Goal: Task Accomplishment & Management: Use online tool/utility

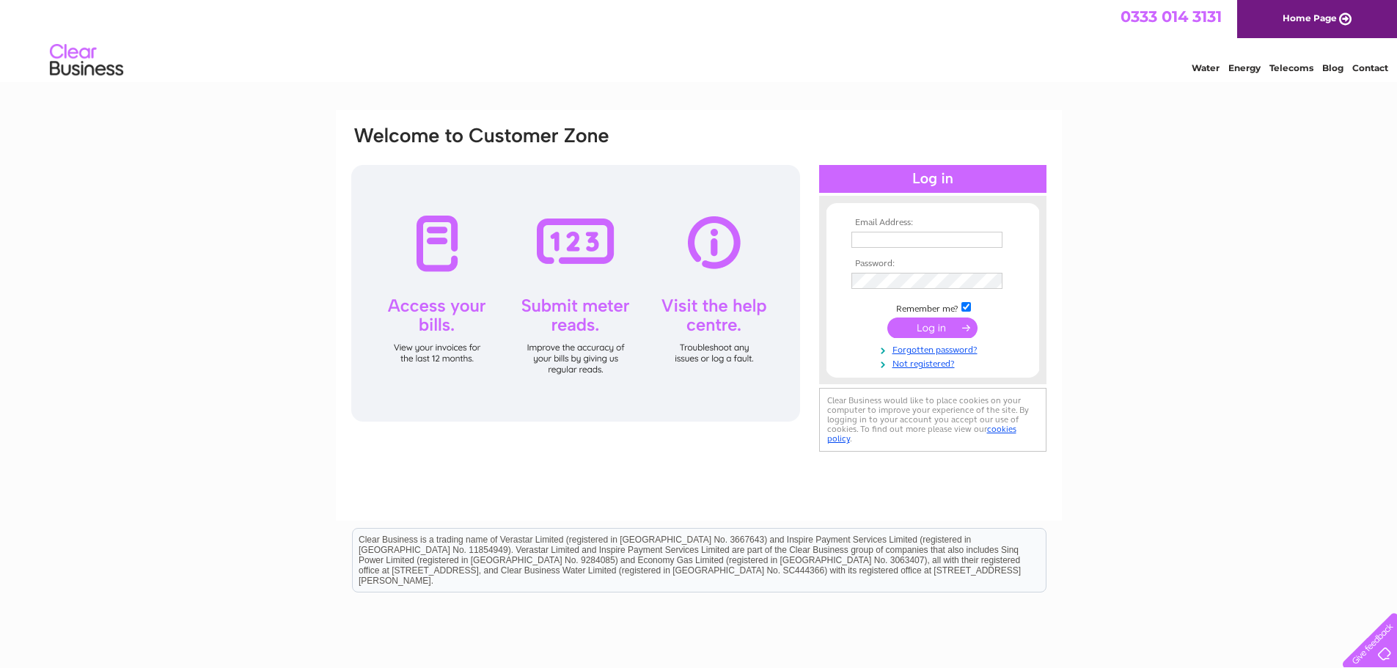
type input "[EMAIL_ADDRESS][DOMAIN_NAME]"
click at [923, 323] on input "submit" at bounding box center [932, 328] width 90 height 21
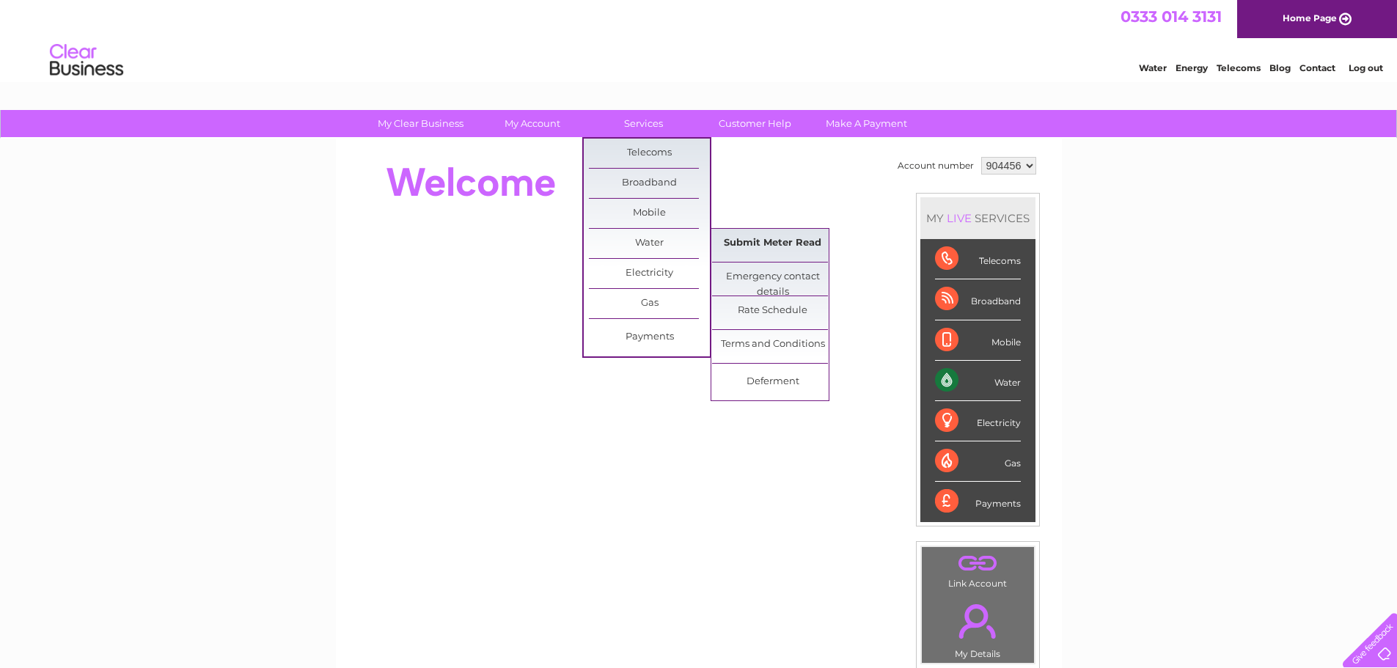
click at [776, 241] on link "Submit Meter Read" at bounding box center [772, 243] width 121 height 29
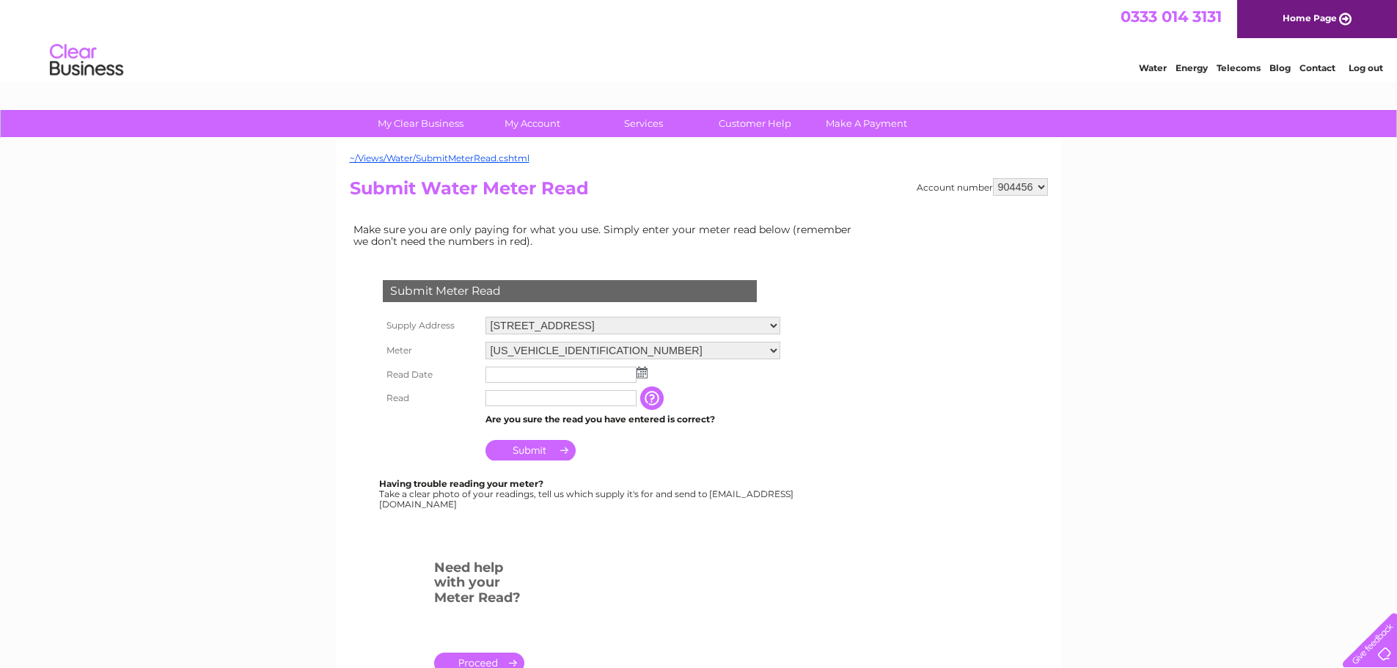
click at [639, 372] on img at bounding box center [642, 373] width 11 height 12
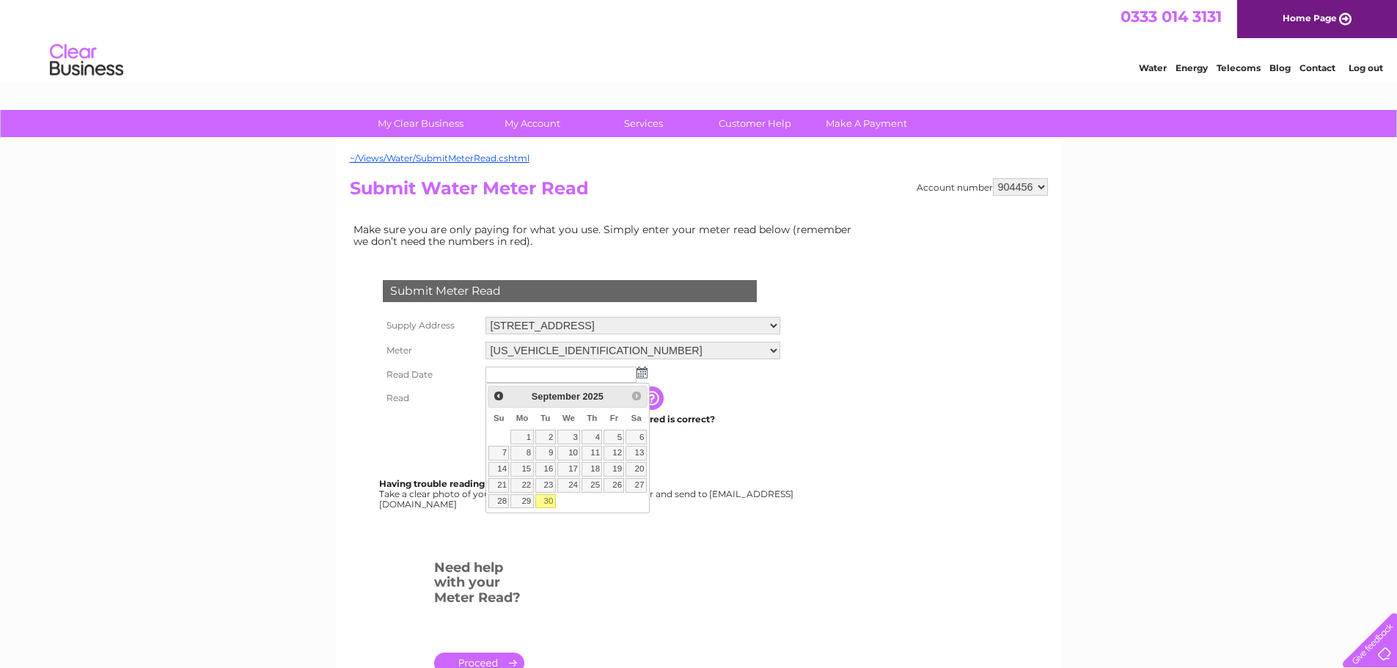
click at [549, 502] on link "30" at bounding box center [545, 501] width 21 height 15
type input "2025/09/30"
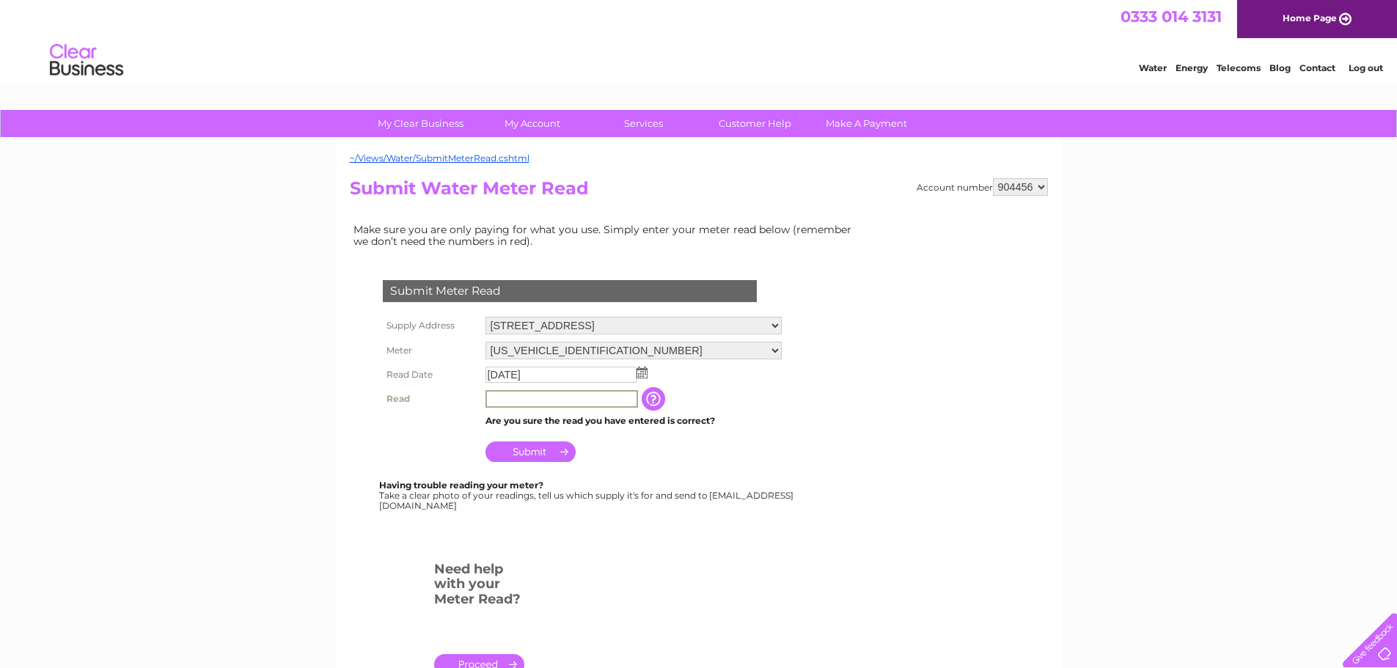
click at [514, 397] on input "text" at bounding box center [561, 399] width 153 height 18
type input "4207"
click at [528, 447] on input "Submit" at bounding box center [530, 450] width 90 height 21
